Goal: Task Accomplishment & Management: Use online tool/utility

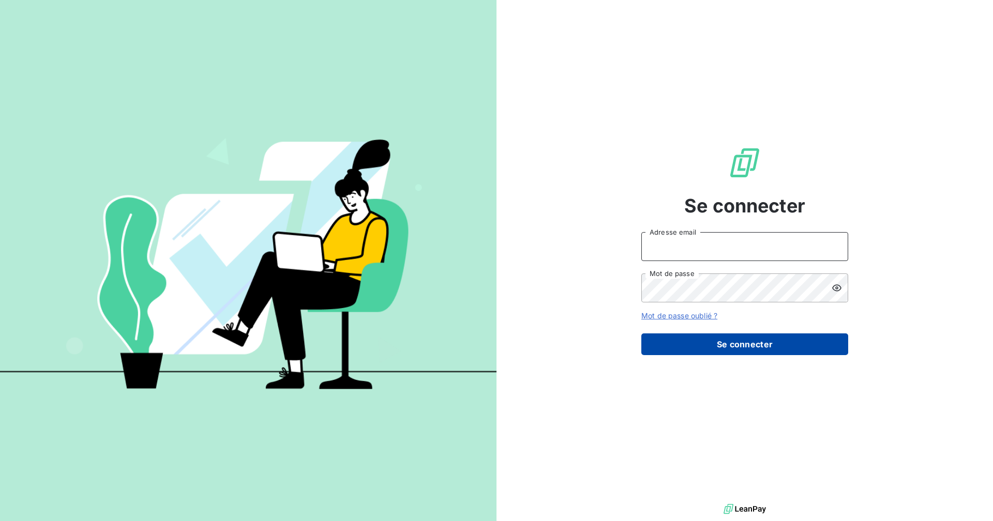
type input "[EMAIL_ADDRESS][DOMAIN_NAME]"
click at [723, 345] on button "Se connecter" at bounding box center [744, 345] width 207 height 22
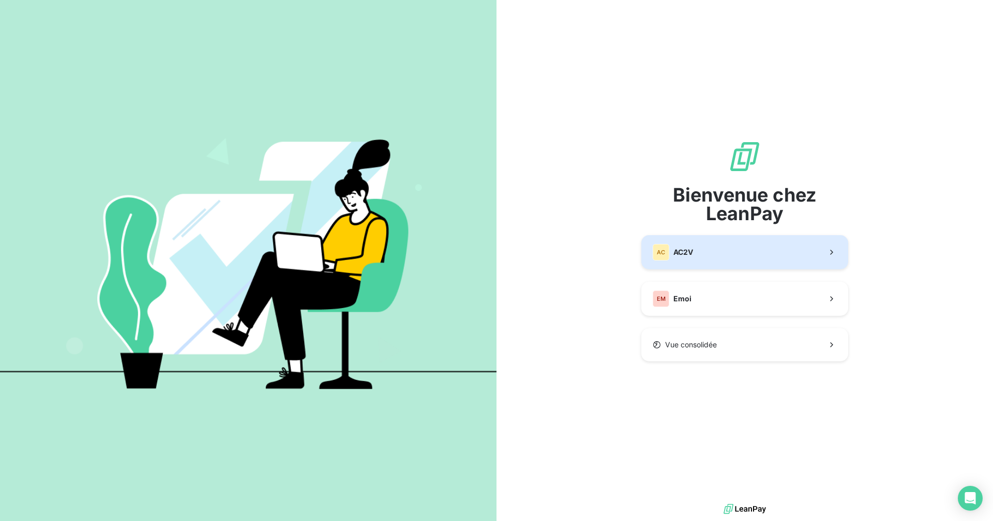
click at [720, 253] on button "AC AC2V" at bounding box center [744, 252] width 207 height 34
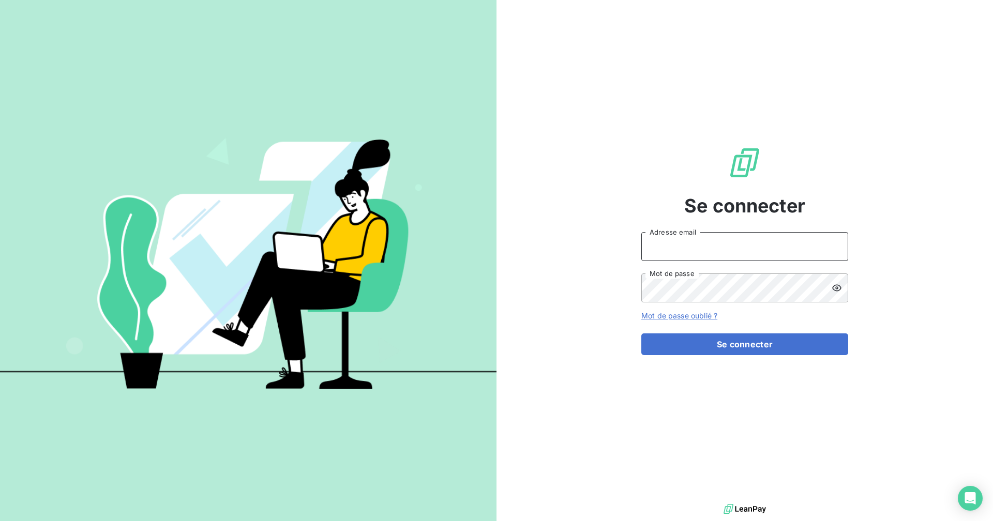
type input "[EMAIL_ADDRESS][DOMAIN_NAME]"
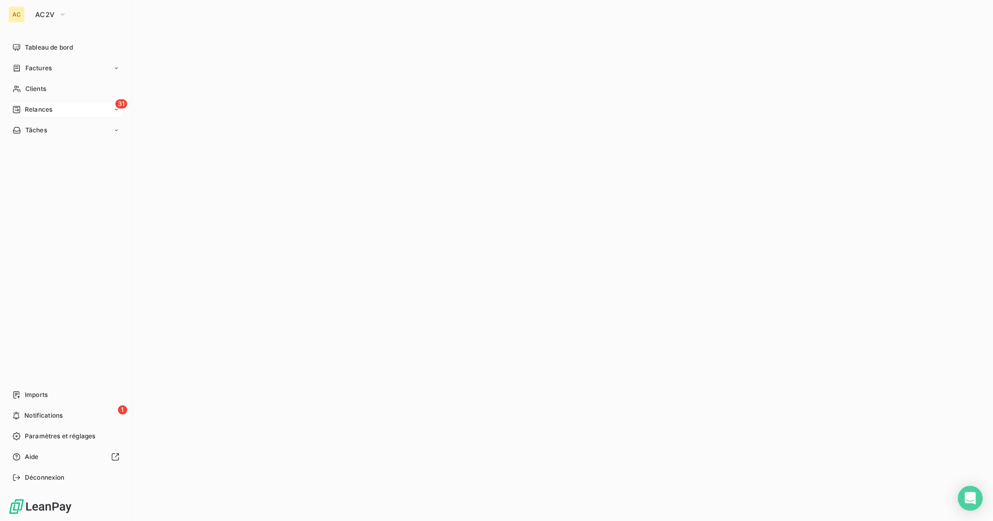
click at [110, 109] on div "31 Relances" at bounding box center [65, 109] width 115 height 17
click at [58, 131] on span "À effectuer" at bounding box center [42, 130] width 34 height 9
click at [40, 130] on span "À effectuer" at bounding box center [42, 130] width 34 height 9
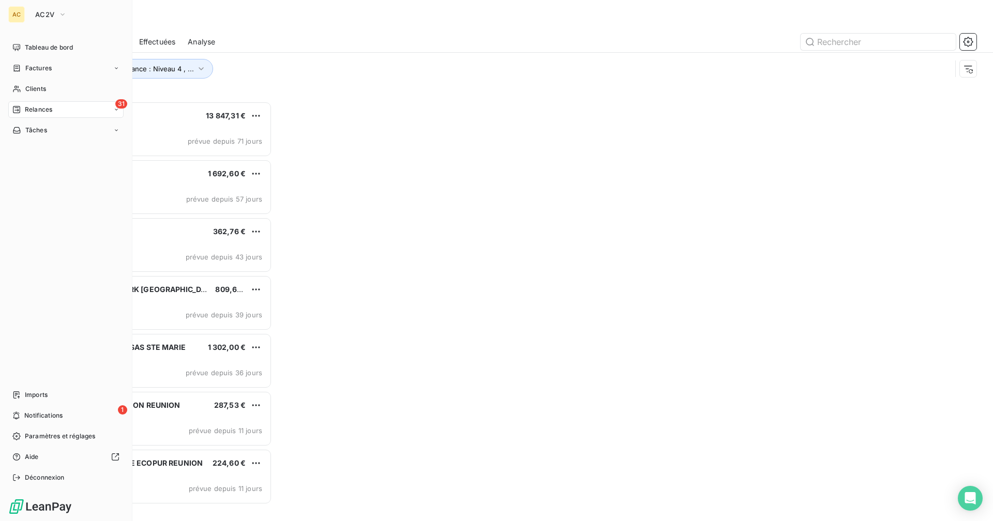
click at [61, 109] on div "31 Relances" at bounding box center [65, 109] width 115 height 17
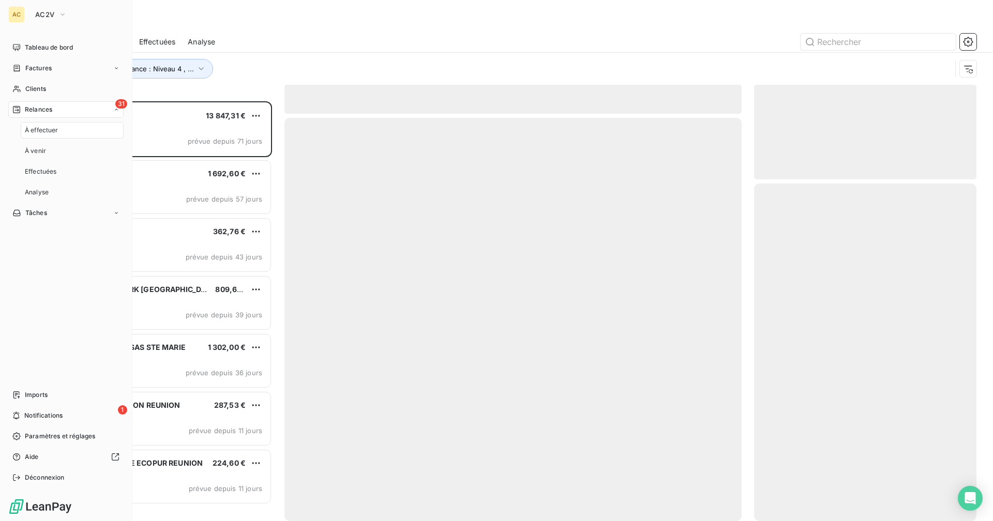
scroll to position [412, 215]
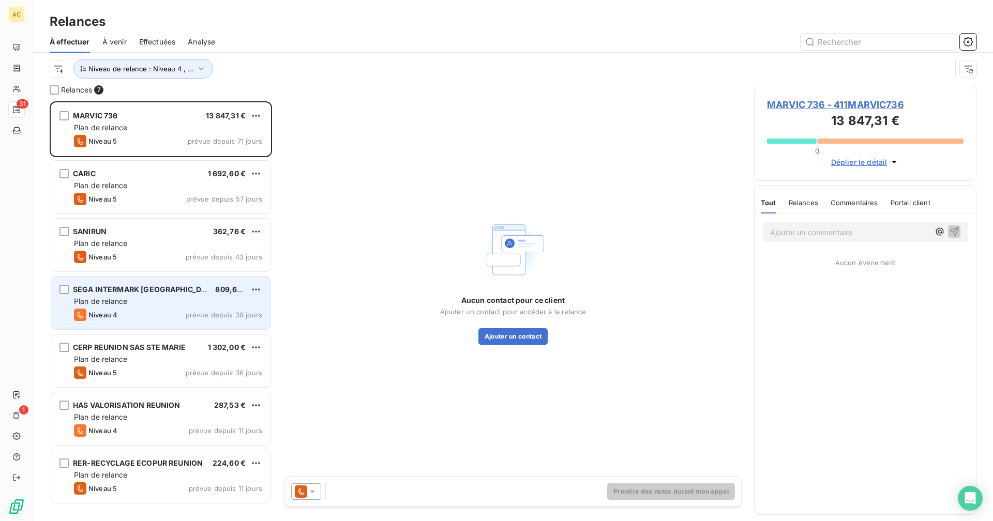
click at [146, 299] on div "Plan de relance" at bounding box center [168, 301] width 188 height 10
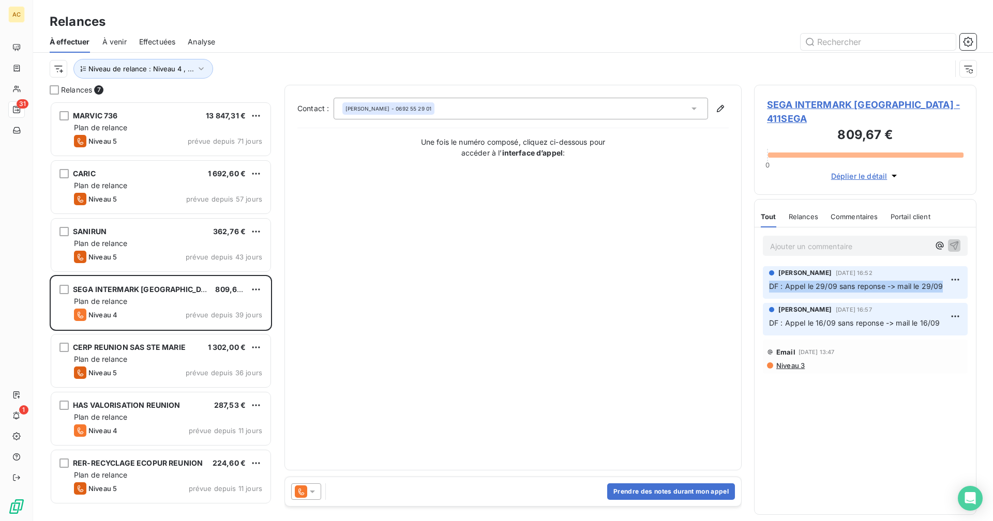
drag, startPoint x: 943, startPoint y: 271, endPoint x: 767, endPoint y: 276, distance: 176.0
click at [767, 276] on div "[PERSON_NAME] [DATE] 16:52 DF : Appel le 29/09 sans reponse -> mail le 29/09" at bounding box center [865, 282] width 205 height 33
copy span "DF : Appel le 29/09 sans reponse -> mail le 29/09"
drag, startPoint x: 767, startPoint y: 276, endPoint x: 886, endPoint y: 229, distance: 127.6
click at [886, 240] on p "Ajouter un commentaire ﻿" at bounding box center [849, 246] width 159 height 13
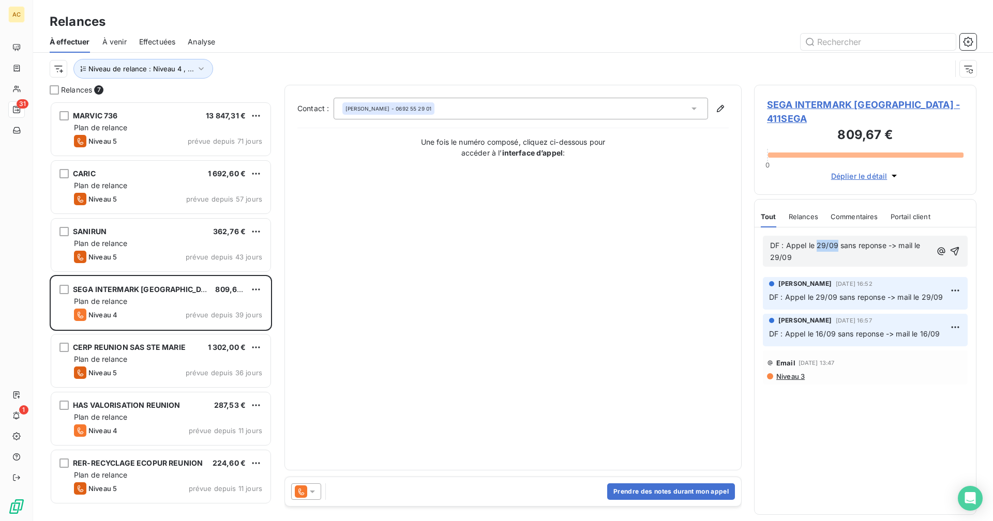
drag, startPoint x: 837, startPoint y: 232, endPoint x: 822, endPoint y: 233, distance: 14.5
click at [818, 241] on span "DF : Appel le 29/09 sans reponse -> mail le 29/09" at bounding box center [846, 251] width 153 height 21
drag, startPoint x: 794, startPoint y: 245, endPoint x: 761, endPoint y: 249, distance: 33.4
click at [761, 249] on div "DF : Appel le 10/10 sans reponse -> mail le 29/09" at bounding box center [865, 252] width 221 height 48
click at [37, 273] on div "Relances 7 MARVIC 736 13 847,31 € Plan de relance Niveau 5 prévue depuis 71 jou…" at bounding box center [513, 303] width 960 height 437
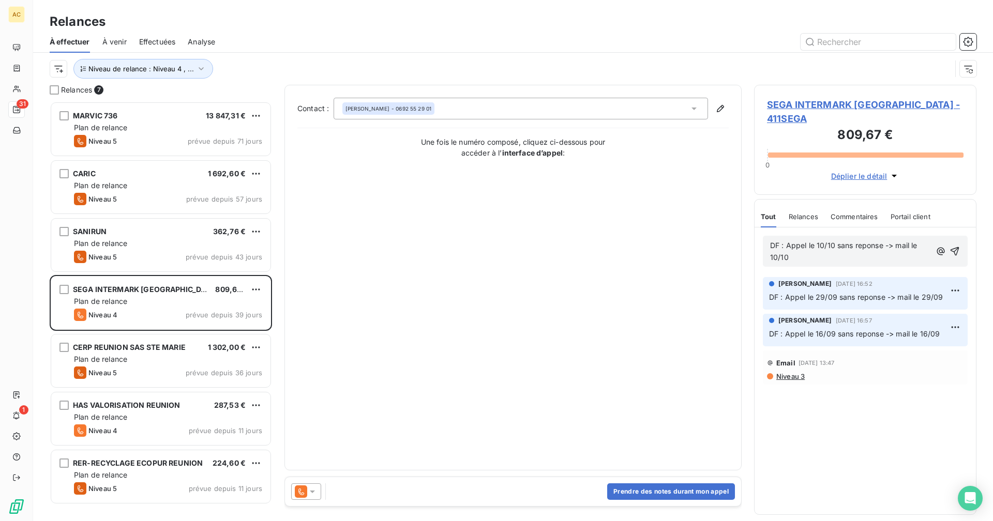
click at [827, 245] on p "DF : Appel le 10/10 sans reponse -> mail le 10/10" at bounding box center [850, 252] width 160 height 24
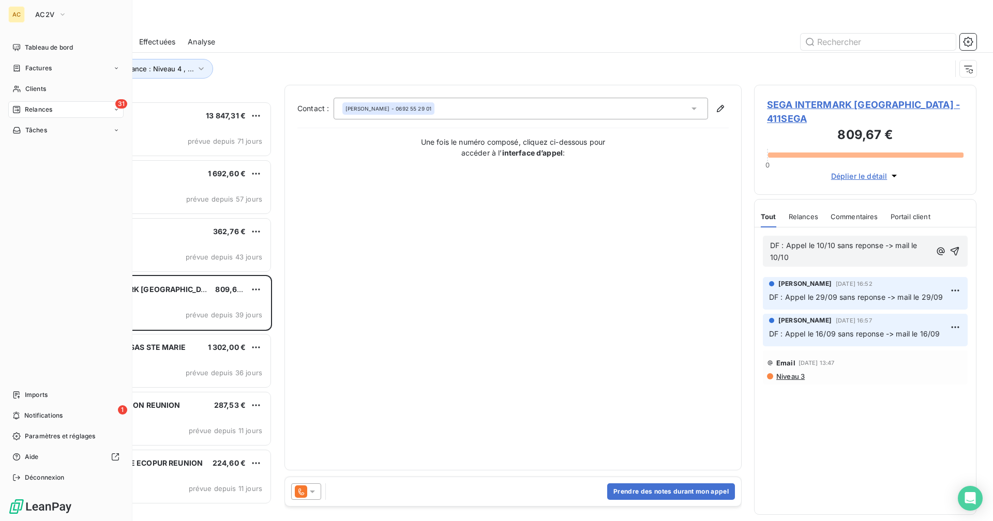
drag, startPoint x: 33, startPoint y: 221, endPoint x: 65, endPoint y: 247, distance: 41.2
click at [33, 221] on div "Tableau de bord Factures Clients 31 Relances Tâches Imports 1 Notifications Par…" at bounding box center [65, 262] width 115 height 447
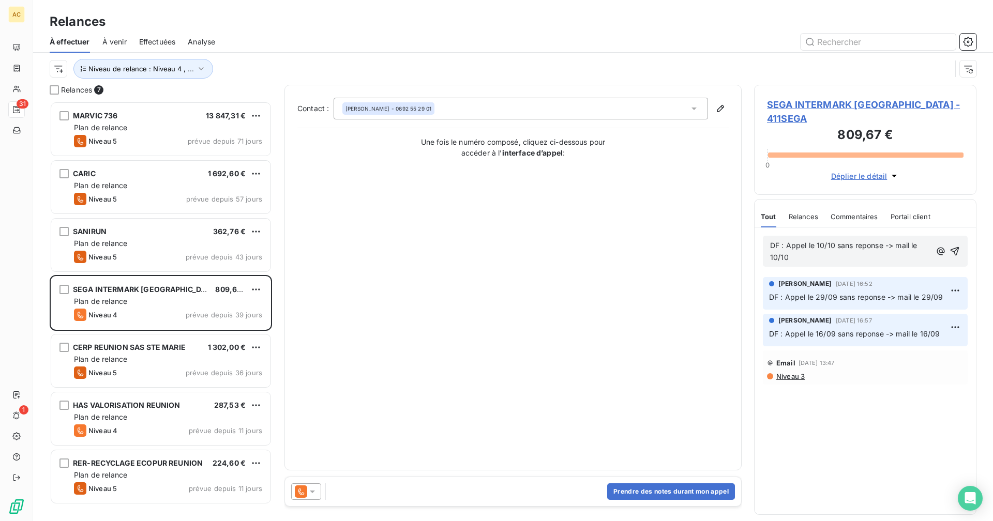
click at [809, 248] on p "DF : Appel le 10/10 sans reponse -> mail le 10/10" at bounding box center [850, 252] width 160 height 24
drag, startPoint x: 886, startPoint y: 232, endPoint x: 836, endPoint y: 231, distance: 49.7
click at [836, 241] on span "DF : Appel le 10/10 sans reponse -> mail le 10/10 AVEC [PERSON_NAME]" at bounding box center [844, 251] width 149 height 21
click at [883, 244] on p "DF : Appel le 10/10 RENVOI FACTURE + DEVIS -> mail le 10/10 AVEC DEVIS" at bounding box center [851, 252] width 163 height 24
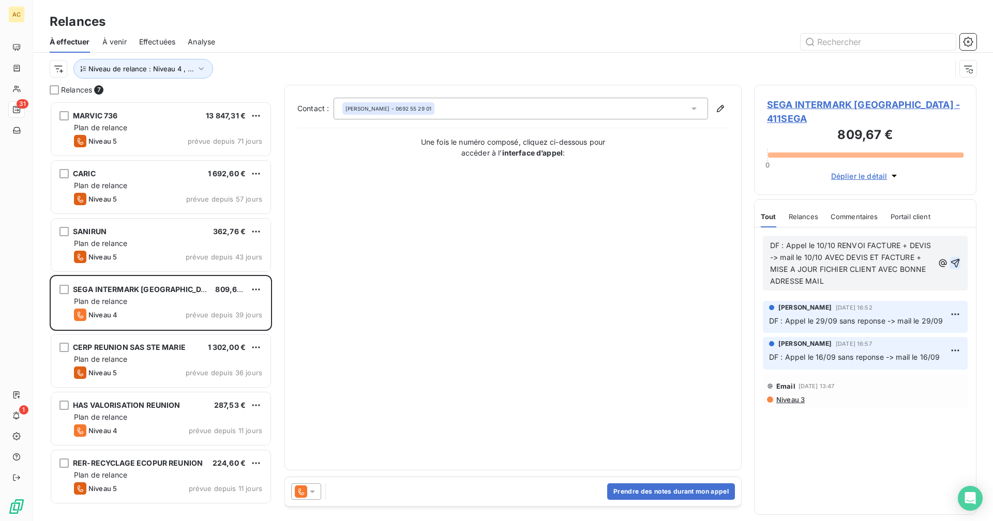
click at [955, 258] on icon "button" at bounding box center [955, 263] width 10 height 10
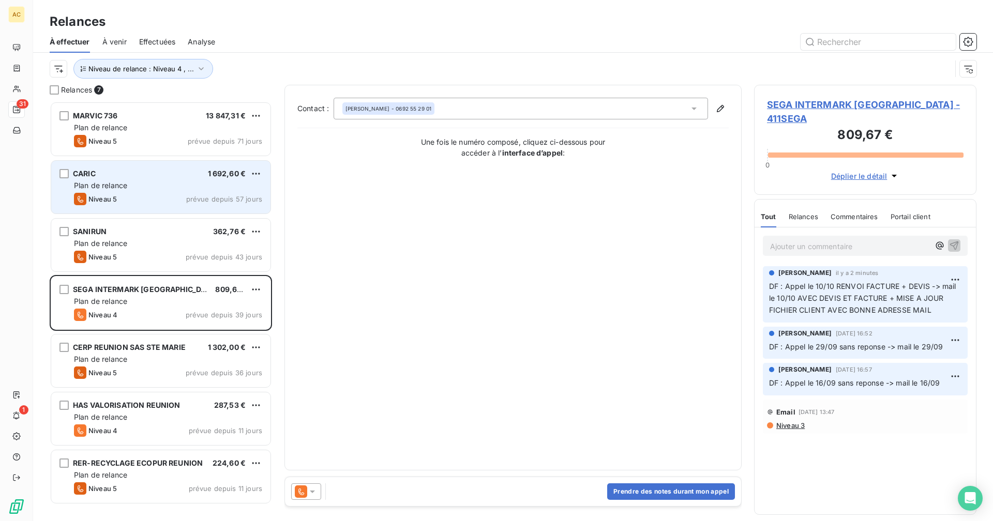
click at [126, 178] on div "CARIC 1 692,60 € Plan de relance Niveau 5 prévue depuis 57 jours" at bounding box center [160, 187] width 219 height 53
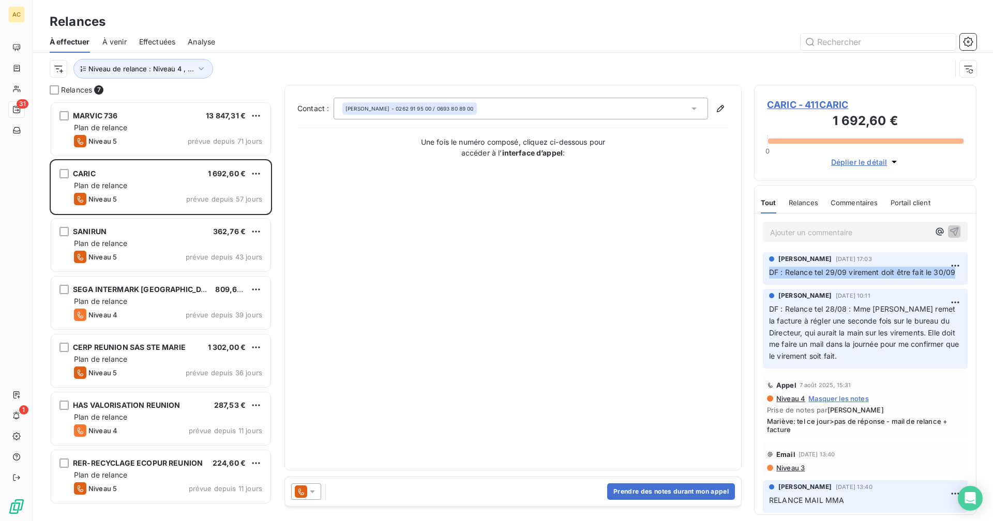
drag, startPoint x: 792, startPoint y: 282, endPoint x: 764, endPoint y: 274, distance: 28.8
click at [764, 274] on div "[PERSON_NAME] [DATE] 17:03 DF : Relance tel 29/09 virement doit être fait le 30…" at bounding box center [865, 268] width 205 height 33
copy span "DF : Relance tel 29/09 virement doit être fait le 30/09"
click at [835, 232] on p "Ajouter un commentaire ﻿" at bounding box center [849, 232] width 159 height 13
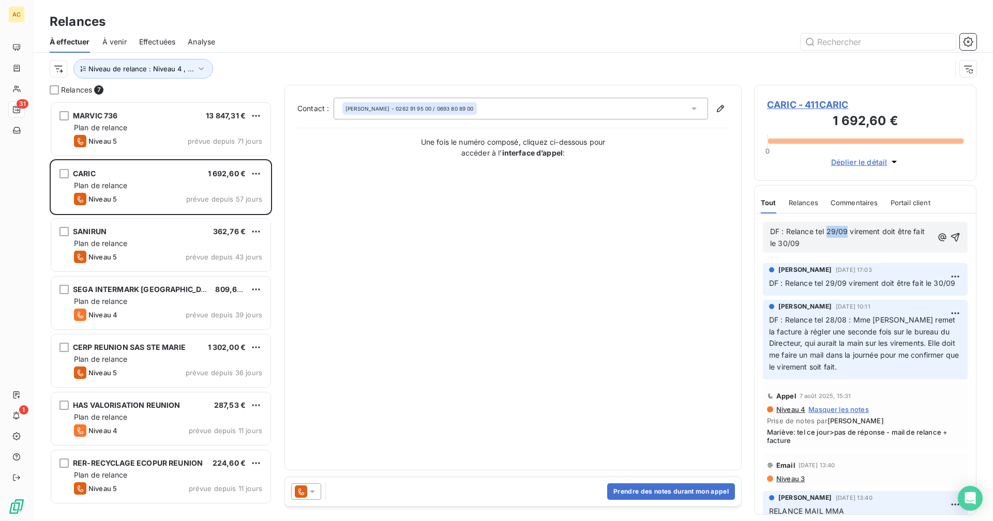
drag, startPoint x: 846, startPoint y: 231, endPoint x: 828, endPoint y: 231, distance: 18.6
click at [828, 231] on span "DF : Relance tel 29/09 virement doit être fait le 30/09" at bounding box center [848, 237] width 157 height 21
click at [819, 246] on p "DF : Relance tel 10/10 virement doit être fait le 30/09" at bounding box center [851, 238] width 162 height 24
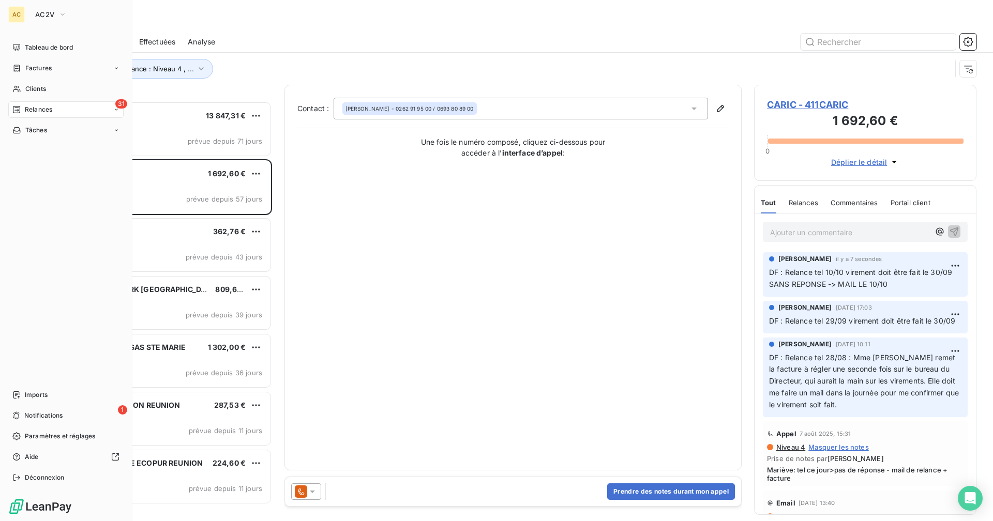
drag, startPoint x: 23, startPoint y: 280, endPoint x: 15, endPoint y: 277, distance: 8.4
click at [23, 280] on div "Tableau de bord Factures Clients 31 Relances Tâches Imports 1 Notifications Par…" at bounding box center [65, 262] width 115 height 447
click at [7, 245] on div "AC AC2V Tableau de bord Factures Clients 31 Relances Tâches Imports 1 Notificat…" at bounding box center [66, 260] width 132 height 521
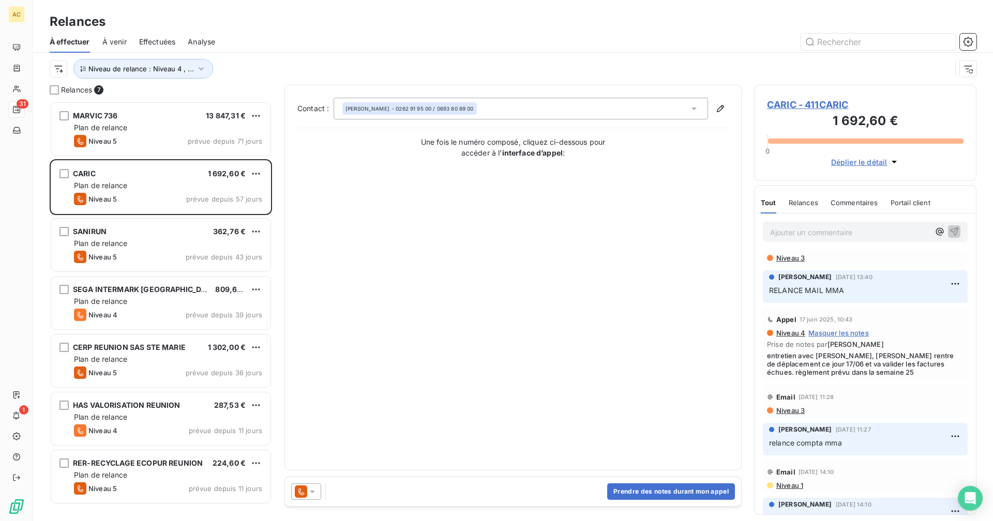
scroll to position [288, 0]
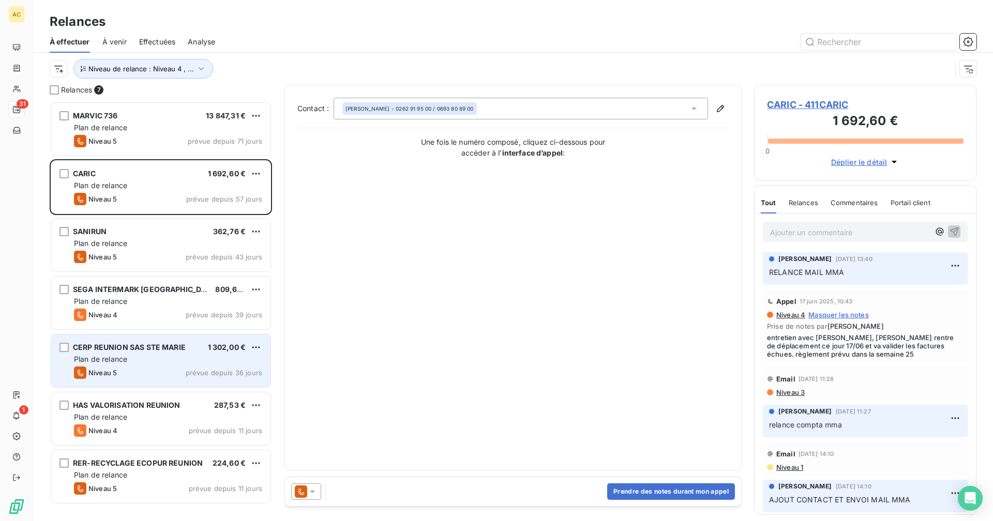
click at [156, 360] on div "Plan de relance" at bounding box center [168, 359] width 188 height 10
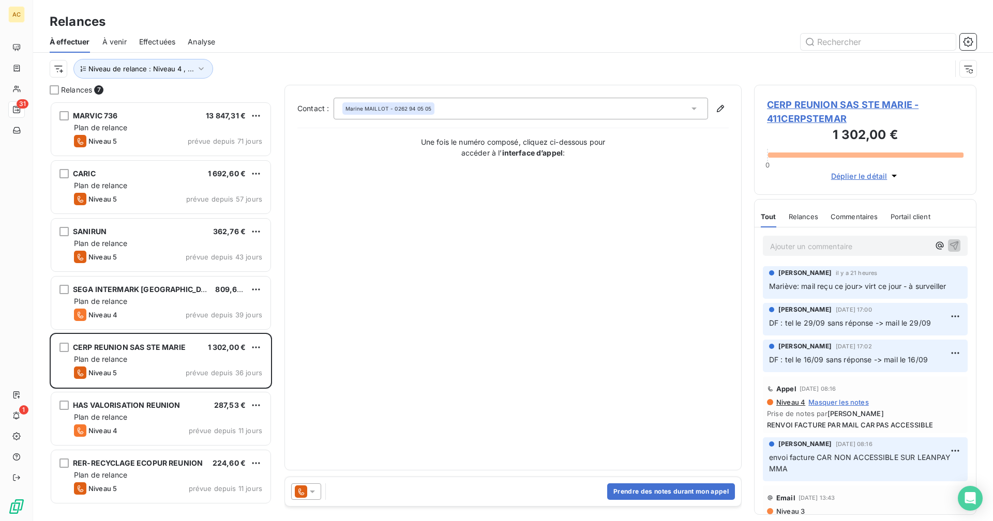
click at [841, 243] on p "Ajouter un commentaire ﻿" at bounding box center [849, 246] width 159 height 13
click at [808, 252] on p "DF : les commerciaux AC2V ont RDV Semaine" at bounding box center [849, 246] width 159 height 12
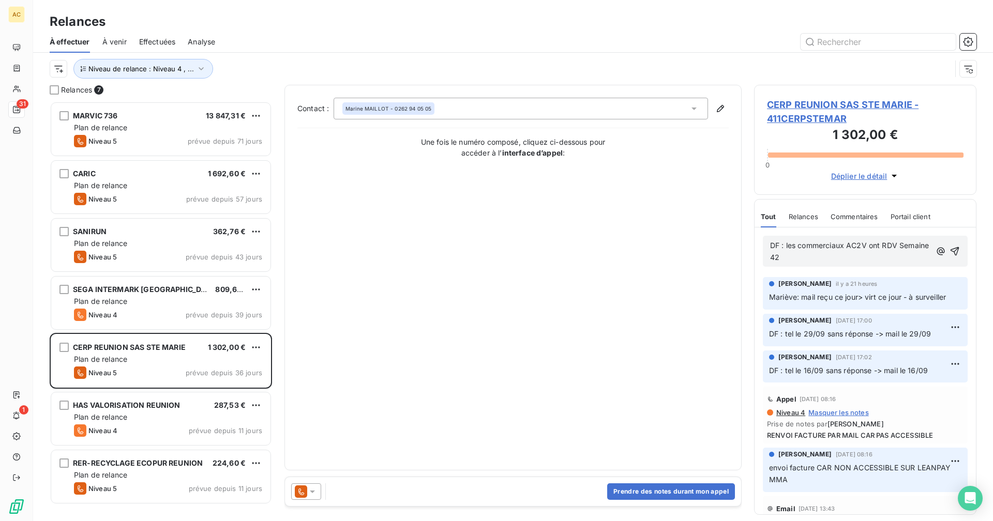
drag, startPoint x: 947, startPoint y: 250, endPoint x: 880, endPoint y: 300, distance: 83.6
click at [950, 251] on icon "button" at bounding box center [955, 251] width 10 height 10
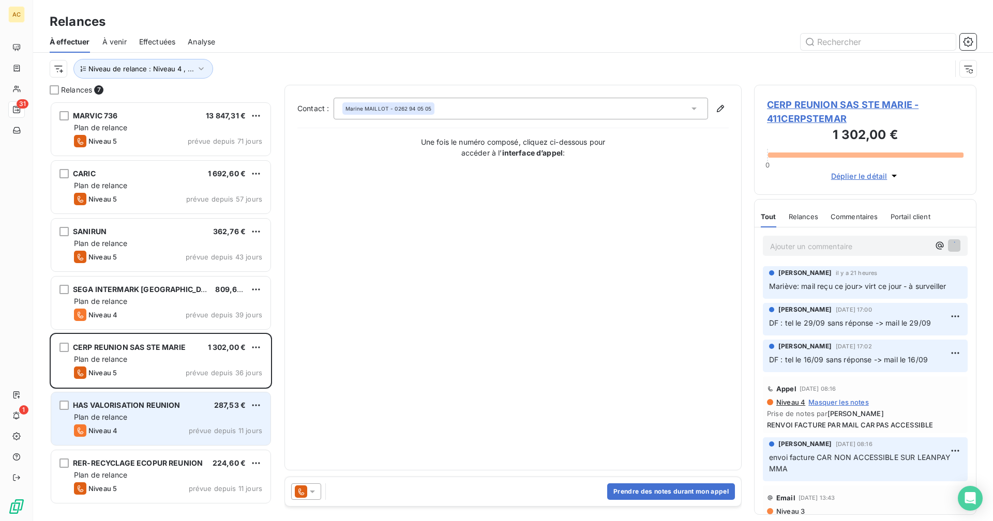
click at [151, 421] on div "Plan de relance" at bounding box center [168, 417] width 188 height 10
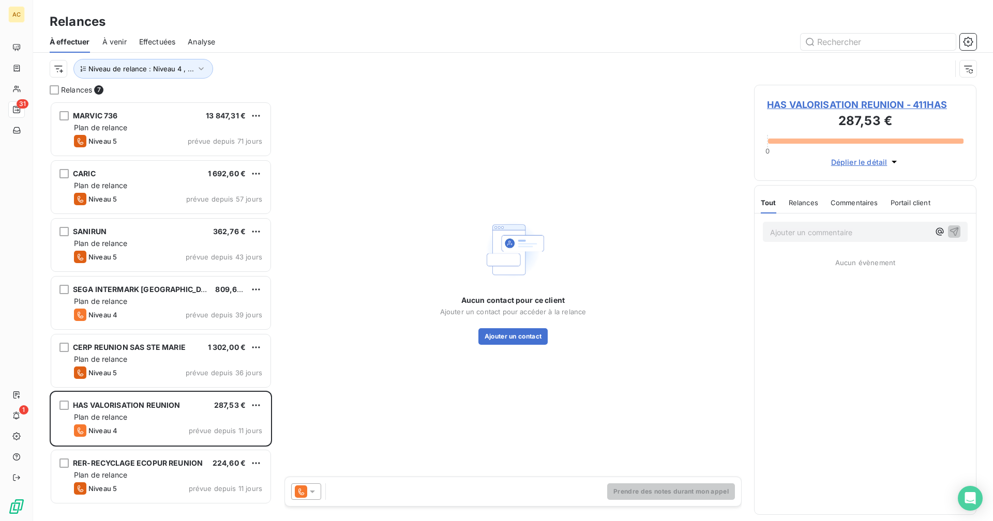
click at [833, 237] on p "Ajouter un commentaire ﻿" at bounding box center [849, 232] width 159 height 13
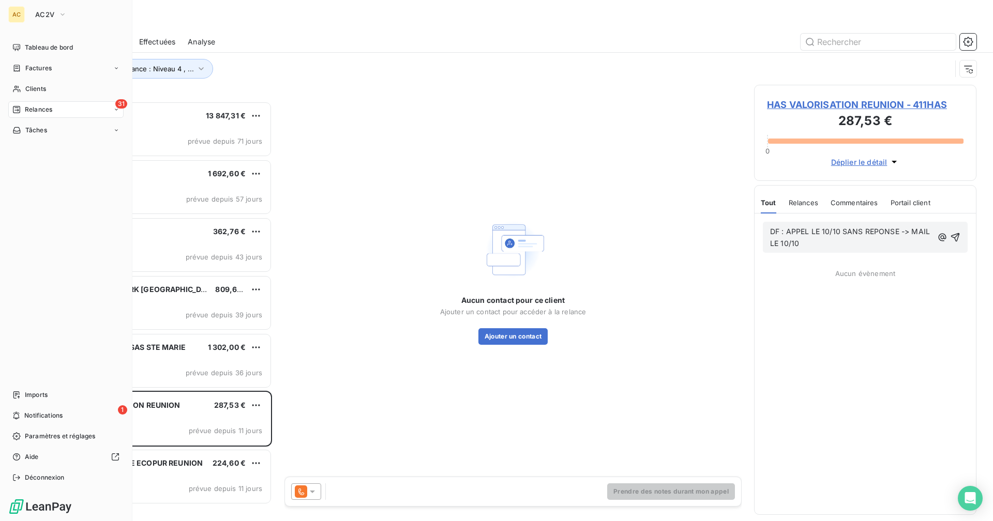
click at [12, 211] on div "Tableau de bord Factures Clients 31 Relances Tâches Imports 1 Notifications Par…" at bounding box center [65, 262] width 115 height 447
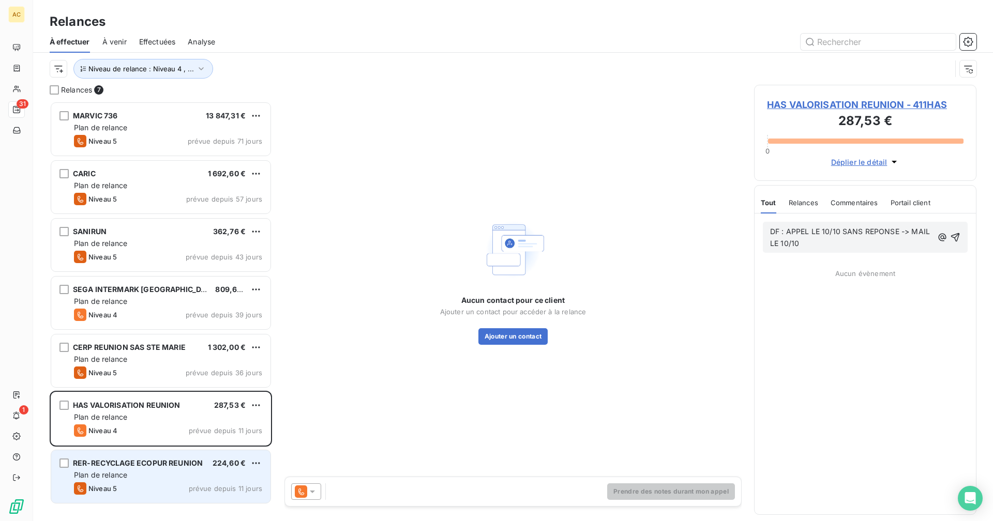
click at [151, 473] on div "Plan de relance" at bounding box center [168, 475] width 188 height 10
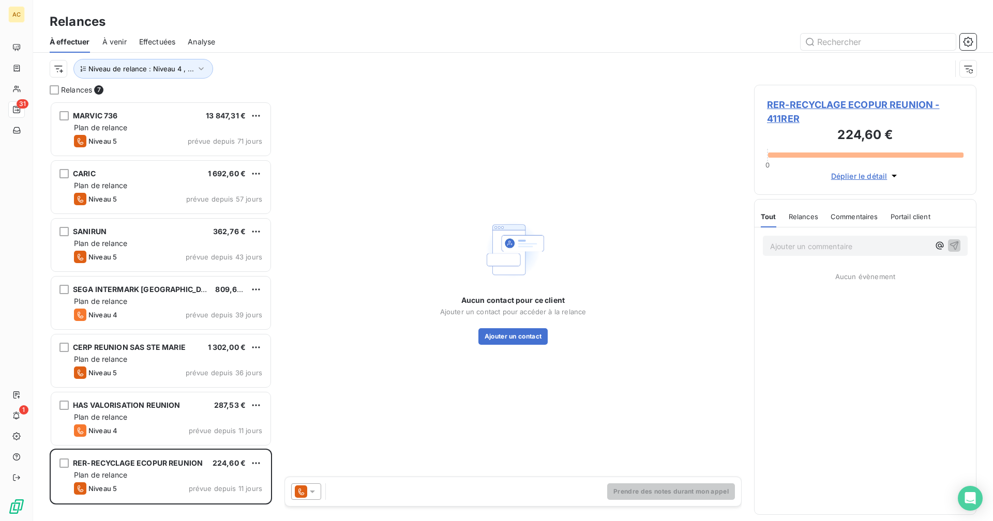
drag, startPoint x: 817, startPoint y: 249, endPoint x: 823, endPoint y: 255, distance: 9.2
click at [817, 249] on p "Ajouter un commentaire ﻿" at bounding box center [849, 246] width 159 height 13
click at [831, 245] on p "Ajouter un commentaire ﻿" at bounding box center [849, 246] width 159 height 13
click at [953, 245] on icon "button" at bounding box center [954, 245] width 10 height 10
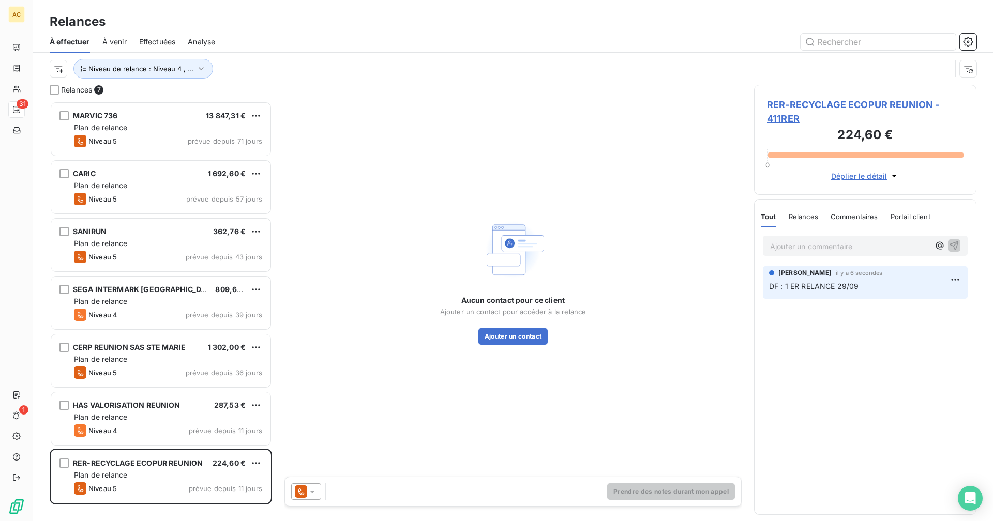
click at [790, 246] on p "Ajouter un commentaire ﻿" at bounding box center [849, 246] width 159 height 13
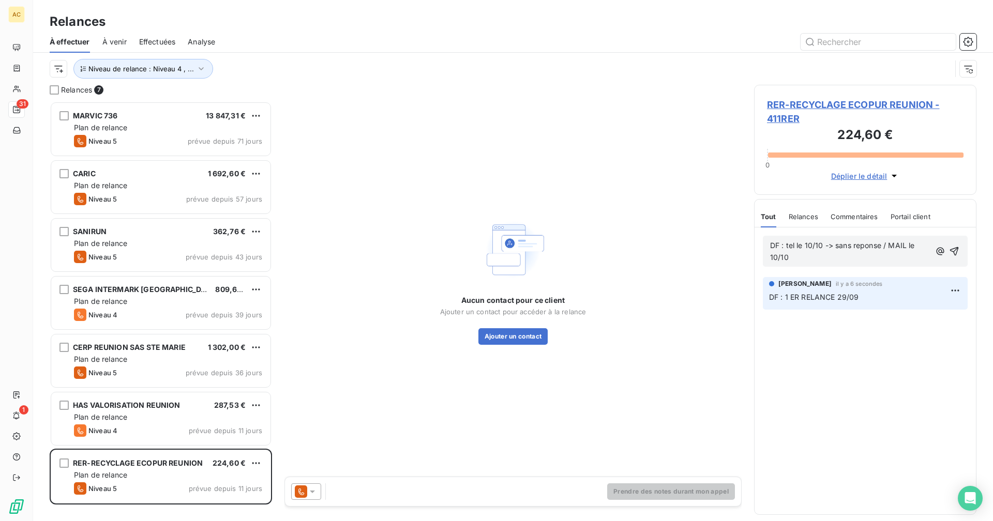
drag, startPoint x: 951, startPoint y: 252, endPoint x: 940, endPoint y: 274, distance: 23.8
click at [950, 252] on icon "button" at bounding box center [954, 251] width 10 height 10
